Goal: Transaction & Acquisition: Purchase product/service

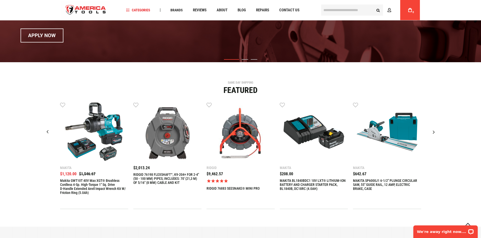
scroll to position [25, 0]
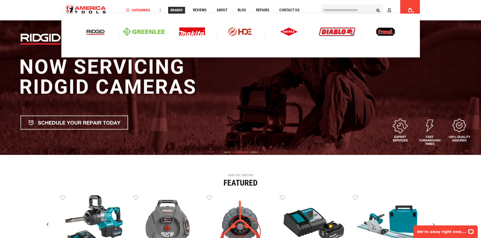
click at [102, 33] on img at bounding box center [95, 32] width 21 height 9
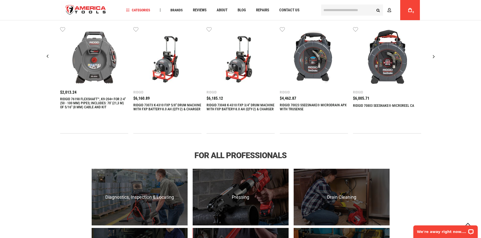
scroll to position [227, 0]
click at [149, 104] on link "RIDGID 73073 K-4310 FXP 5/8" DRUM MACHINE WITH FXP BATTERY-8.0 AH (QTY-2) & CHA…" at bounding box center [167, 107] width 68 height 8
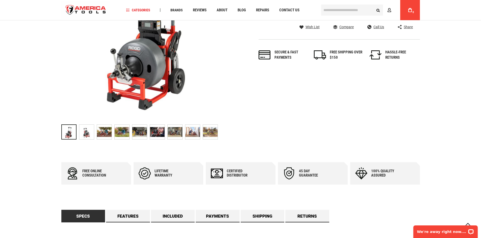
scroll to position [76, 0]
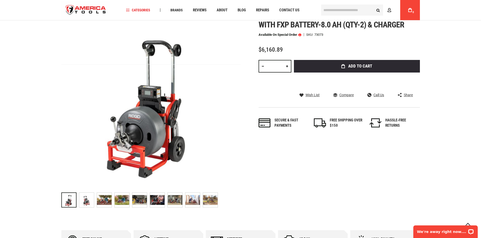
click at [96, 9] on img "store logo" at bounding box center [85, 10] width 49 height 19
